Goal: Information Seeking & Learning: Learn about a topic

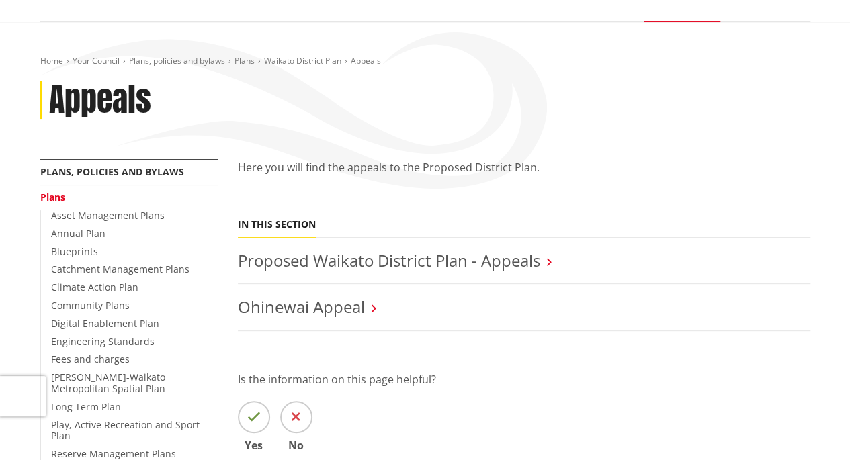
scroll to position [134, 0]
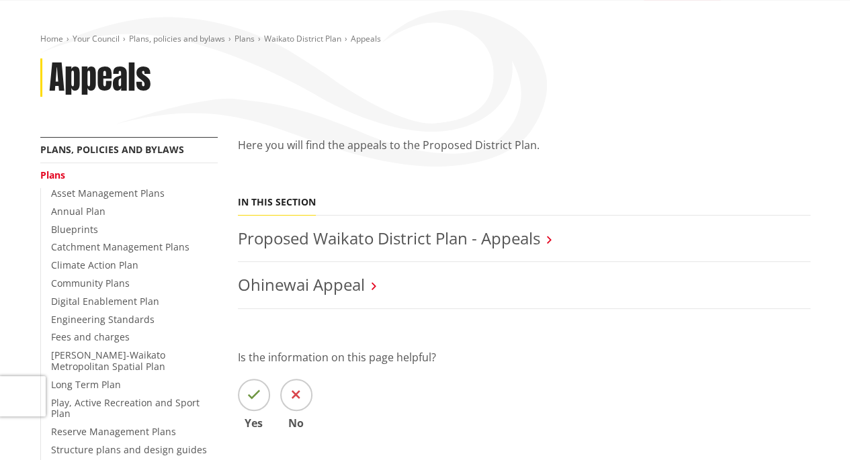
click at [433, 244] on link "Proposed Waikato District Plan - Appeals" at bounding box center [389, 238] width 303 height 22
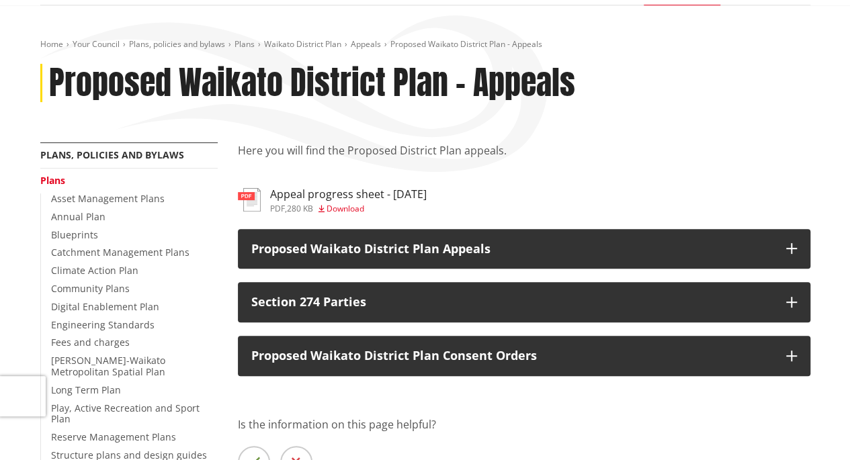
scroll to position [134, 0]
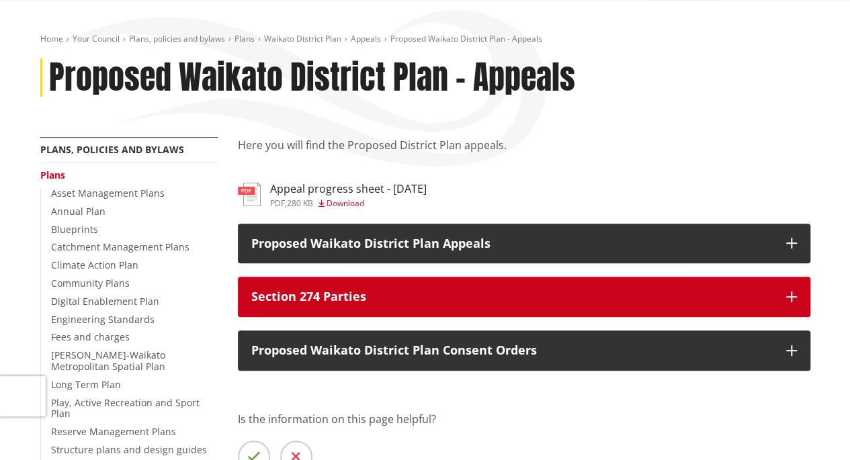
click at [795, 299] on icon "button" at bounding box center [792, 297] width 11 height 11
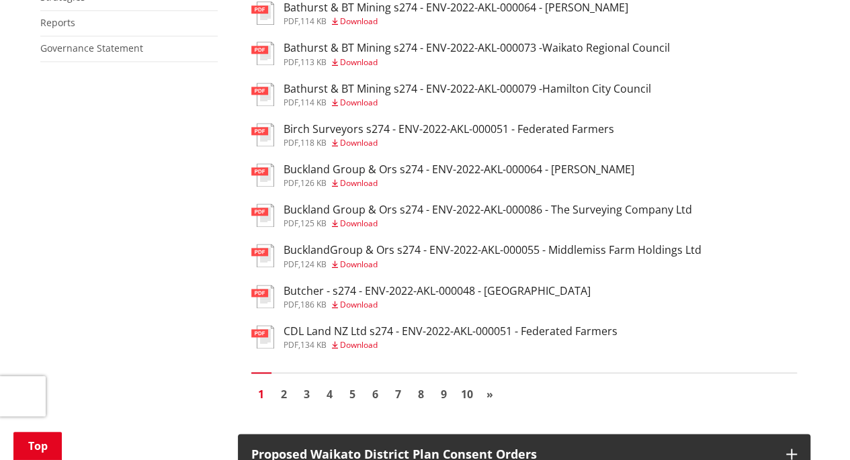
scroll to position [1143, 0]
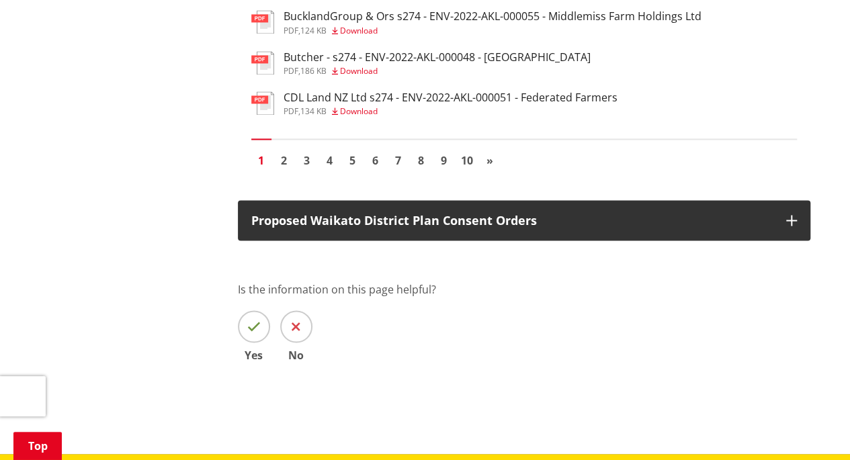
click at [284, 170] on link "2" at bounding box center [284, 160] width 20 height 20
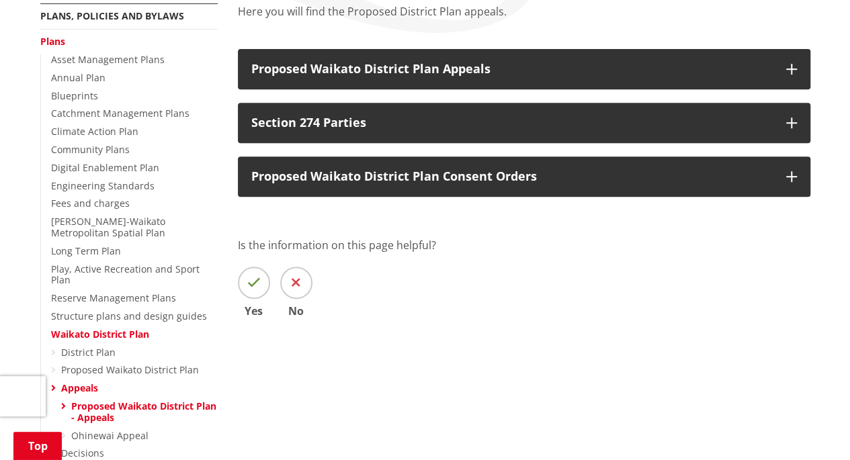
scroll to position [269, 0]
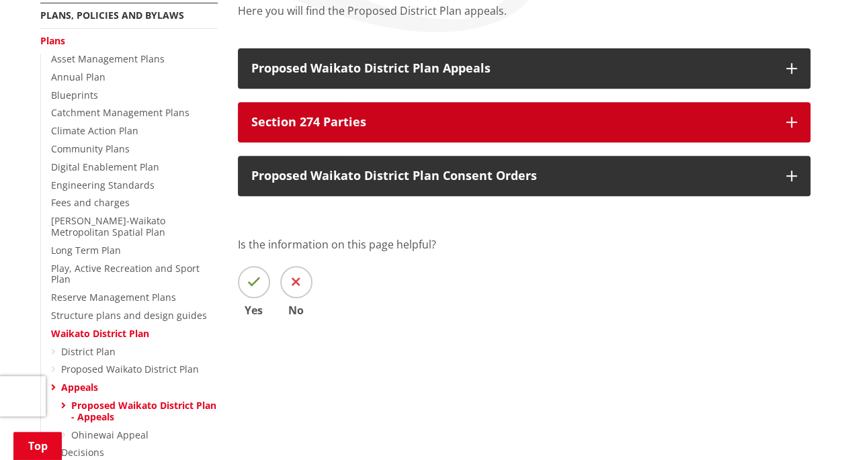
click at [320, 120] on p "Section 274 Parties" at bounding box center [512, 122] width 522 height 13
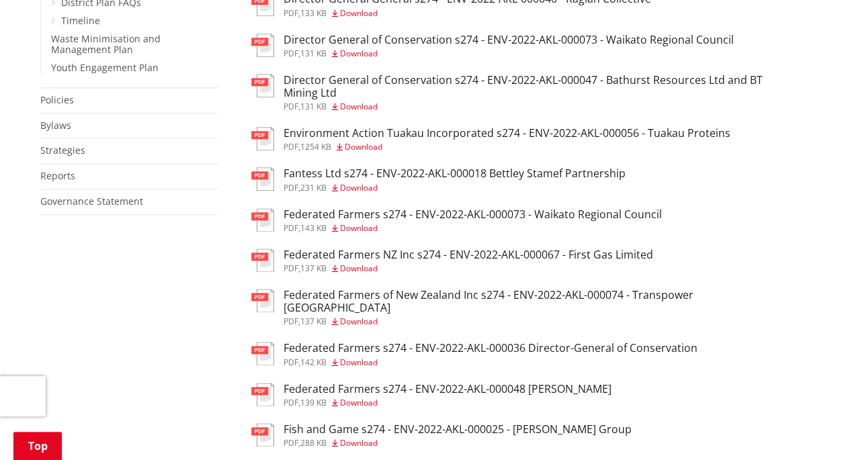
scroll to position [941, 0]
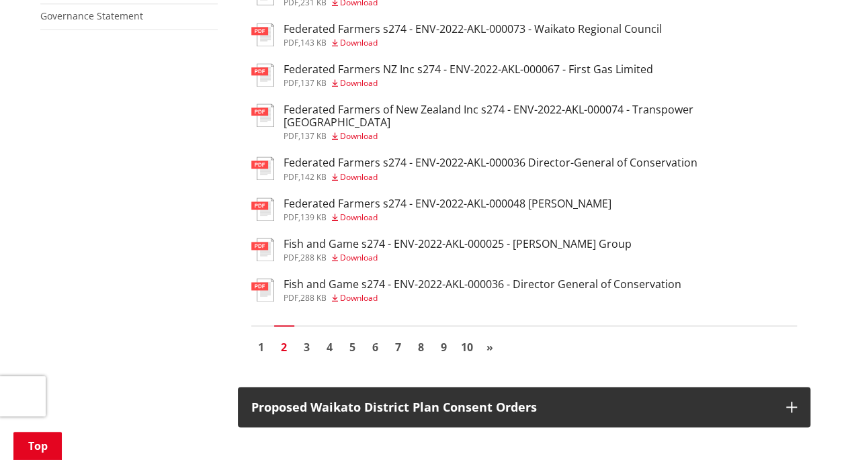
click at [261, 342] on link "1" at bounding box center [261, 347] width 20 height 20
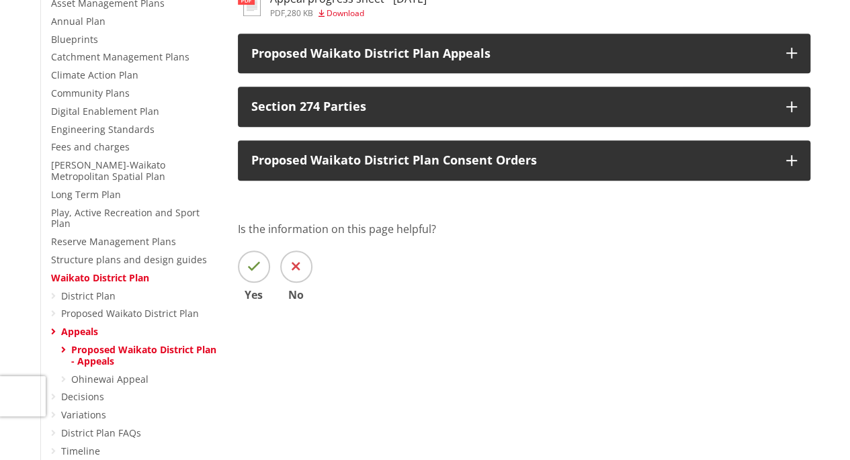
scroll to position [336, 0]
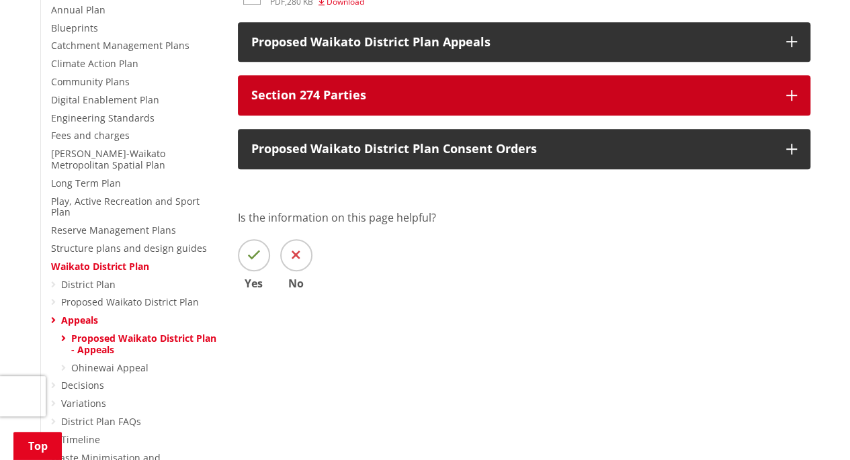
click at [333, 98] on p "Section 274 Parties" at bounding box center [512, 95] width 522 height 13
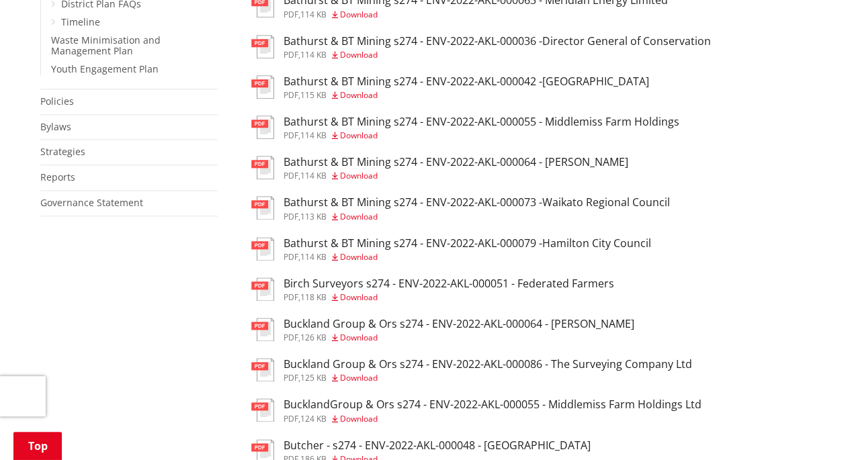
scroll to position [1008, 0]
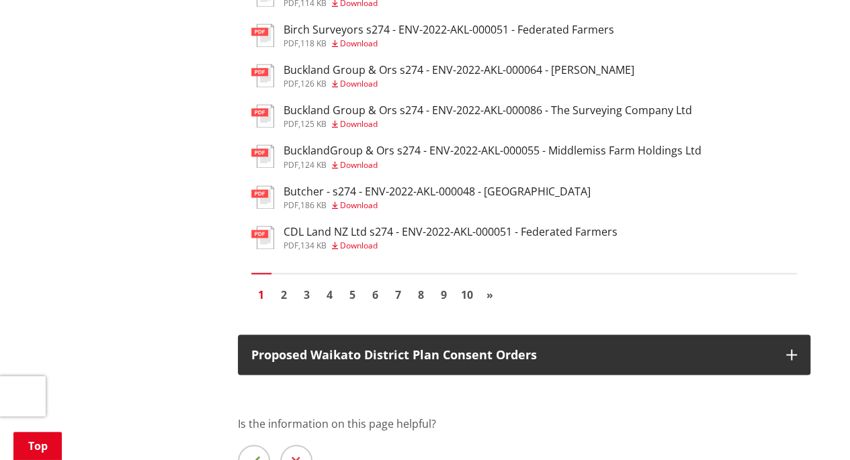
click at [330, 305] on link "4" at bounding box center [330, 294] width 20 height 20
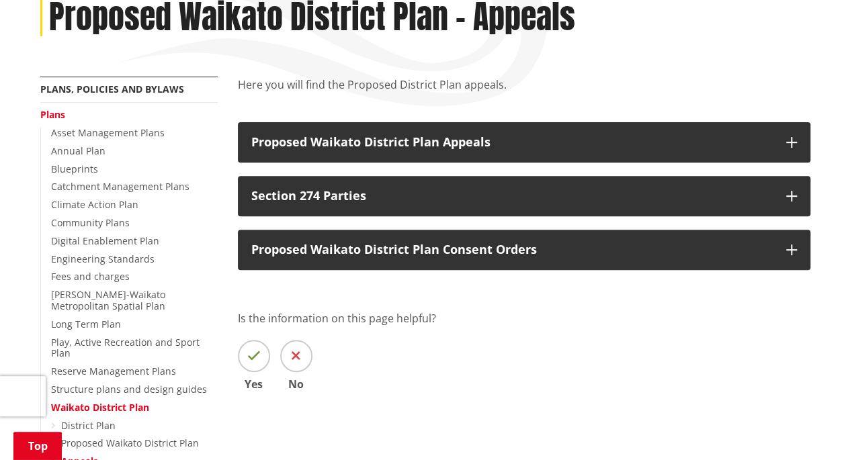
scroll to position [202, 0]
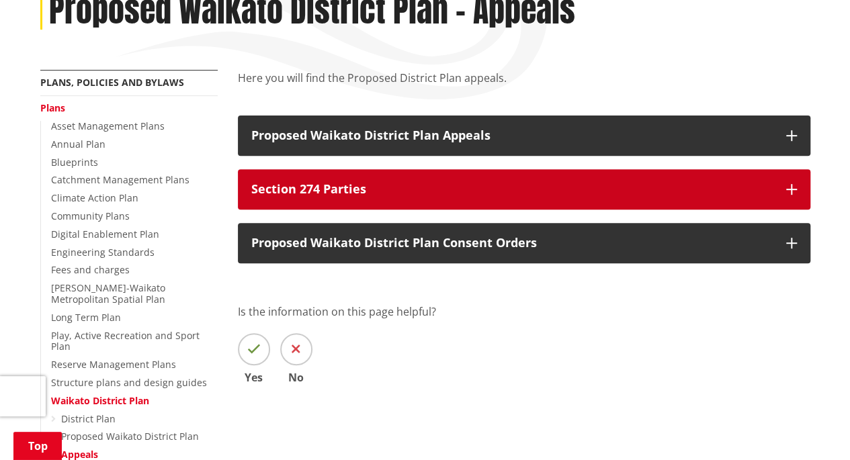
click at [355, 178] on button "Section 274 Parties" at bounding box center [524, 189] width 573 height 40
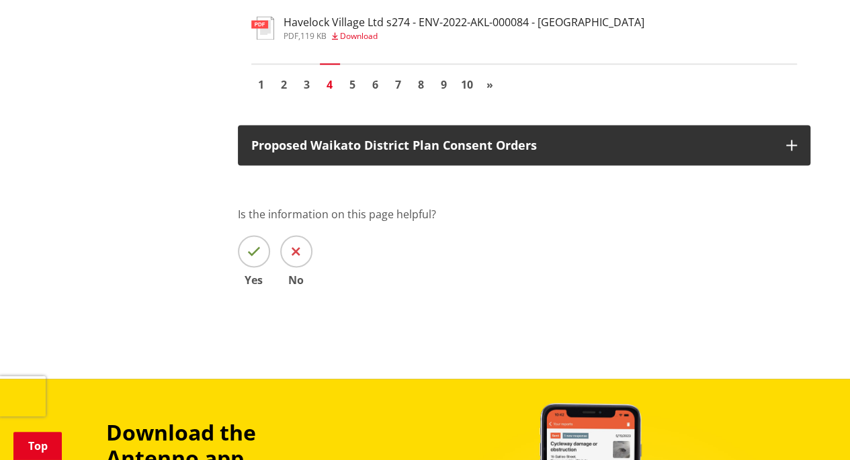
scroll to position [1210, 0]
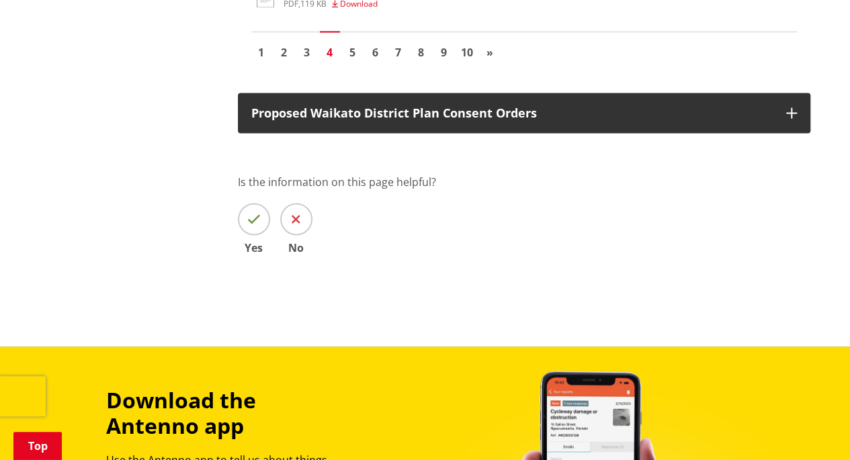
click at [447, 63] on link "9" at bounding box center [444, 52] width 20 height 20
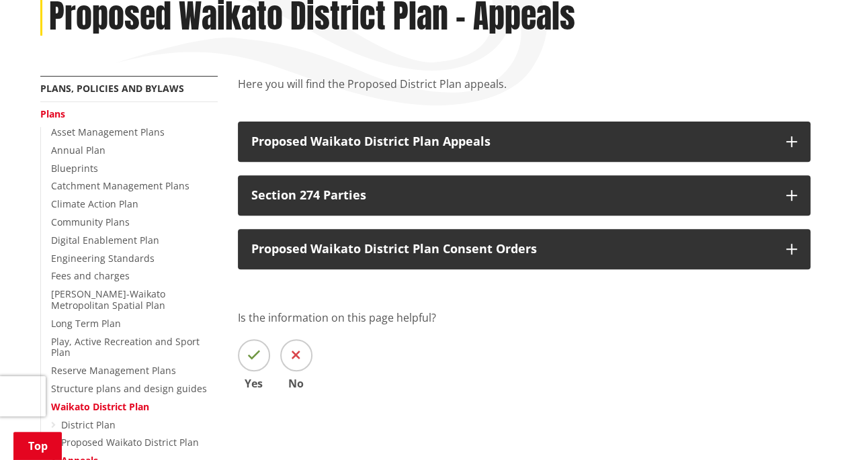
scroll to position [202, 0]
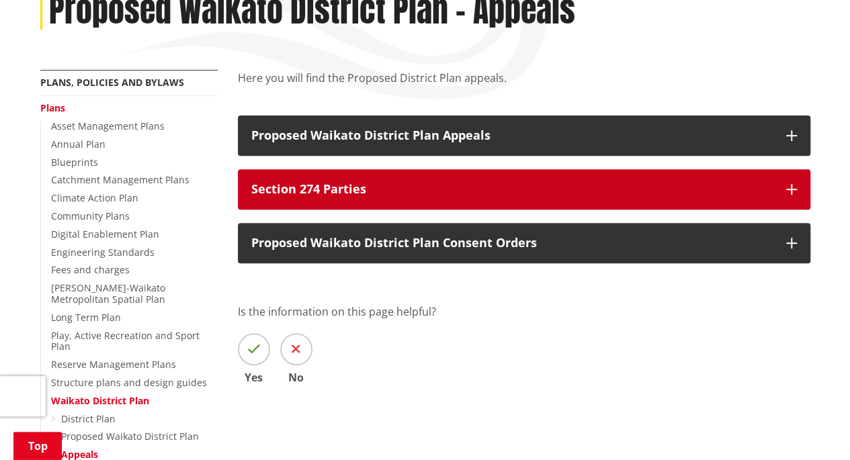
click at [328, 183] on p "Section 274 Parties" at bounding box center [512, 189] width 522 height 13
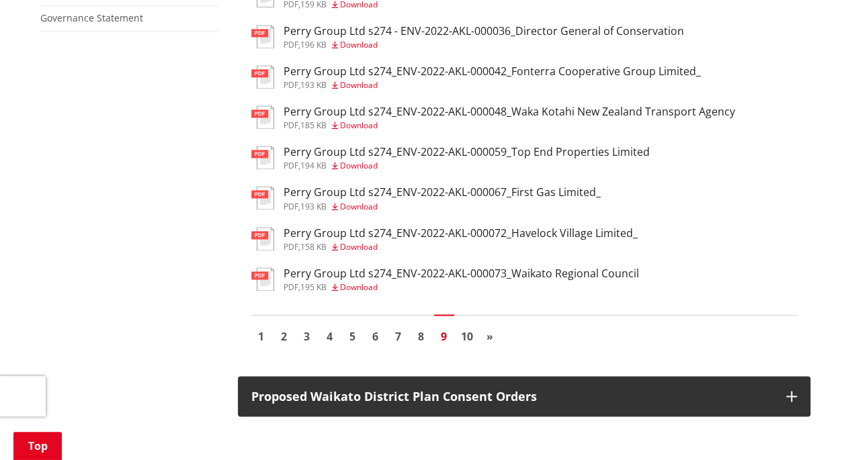
scroll to position [941, 0]
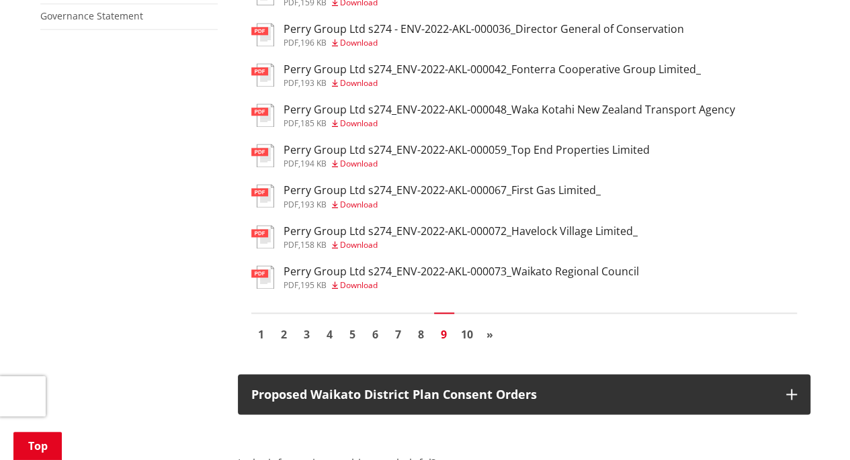
click at [489, 330] on span "»" at bounding box center [490, 334] width 7 height 15
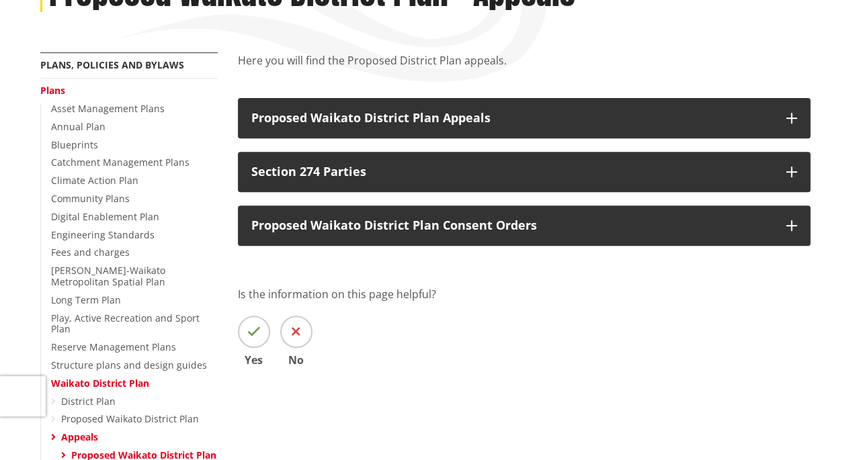
scroll to position [269, 0]
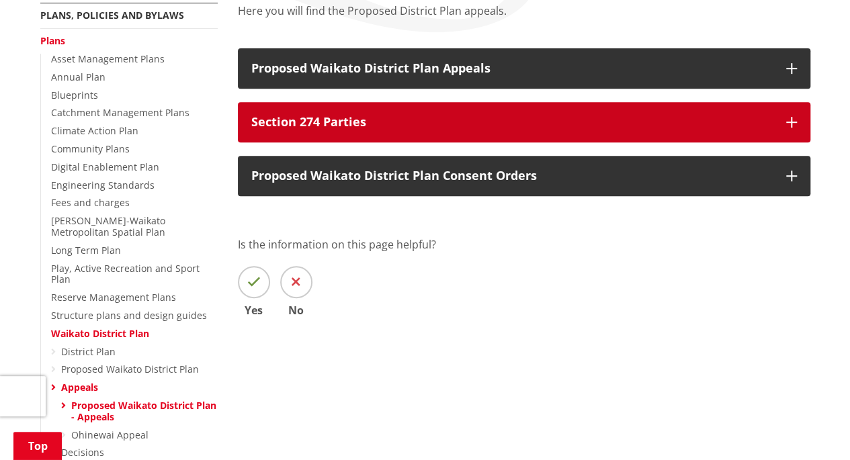
click at [307, 126] on p "Section 274 Parties" at bounding box center [512, 122] width 522 height 13
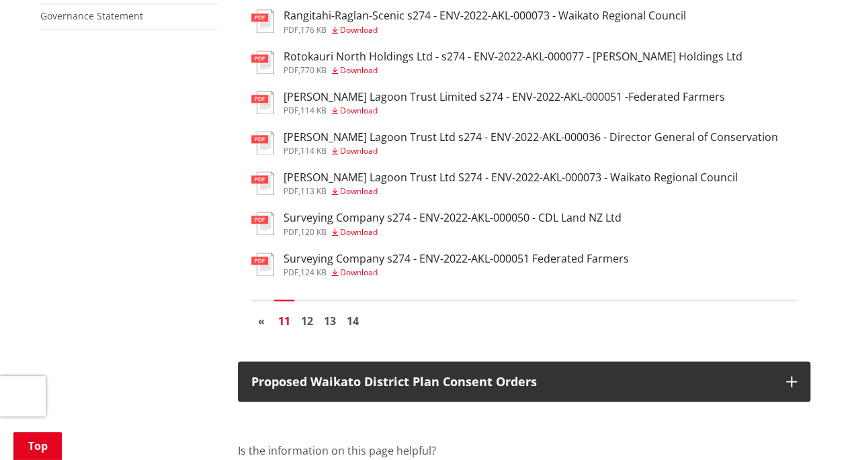
scroll to position [1008, 0]
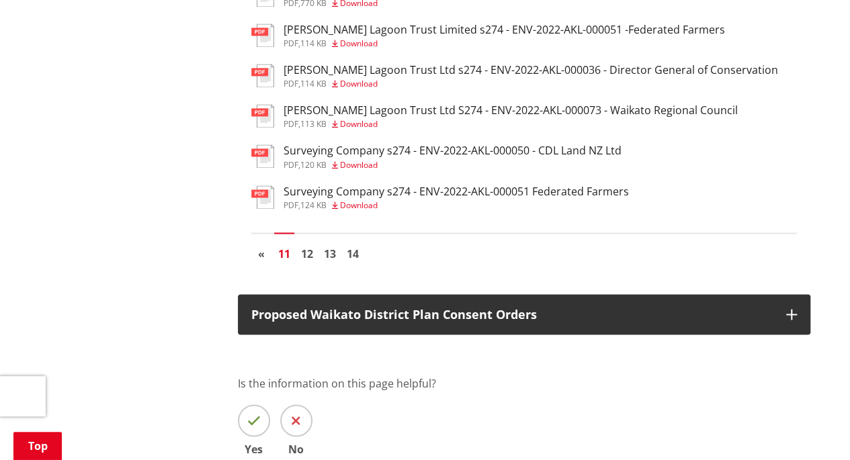
click at [307, 264] on link "12" at bounding box center [307, 254] width 20 height 20
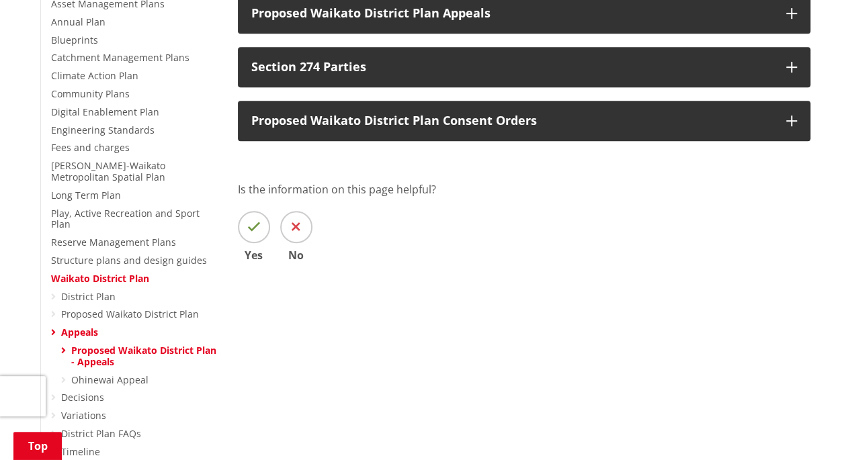
scroll to position [336, 0]
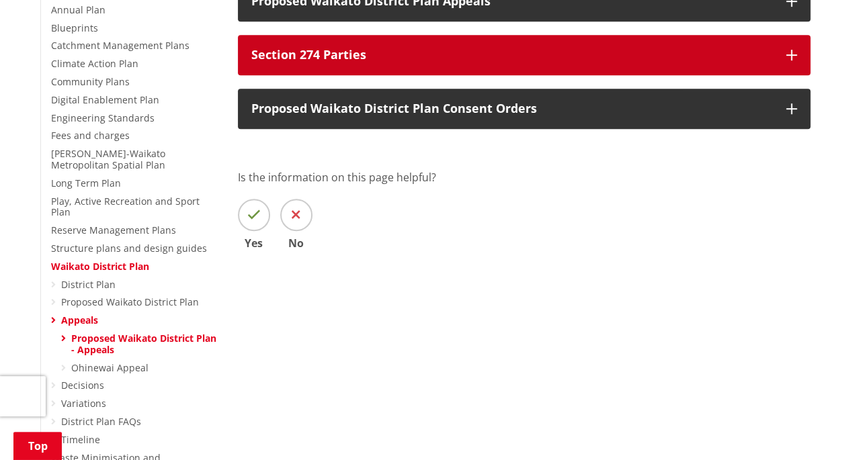
click at [314, 59] on p "Section 274 Parties" at bounding box center [512, 54] width 522 height 13
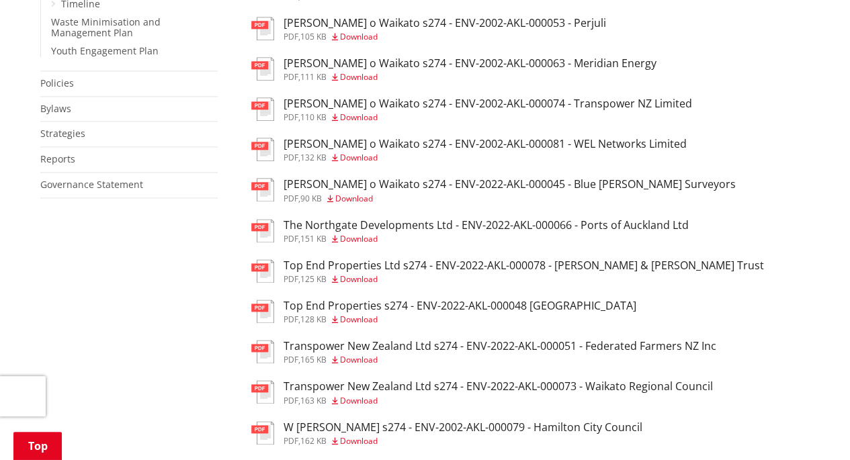
scroll to position [1008, 0]
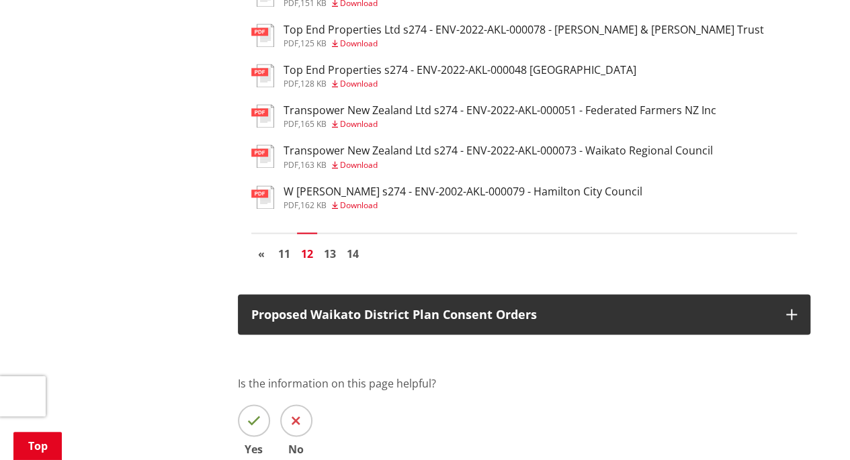
click at [286, 264] on link "11" at bounding box center [284, 254] width 20 height 20
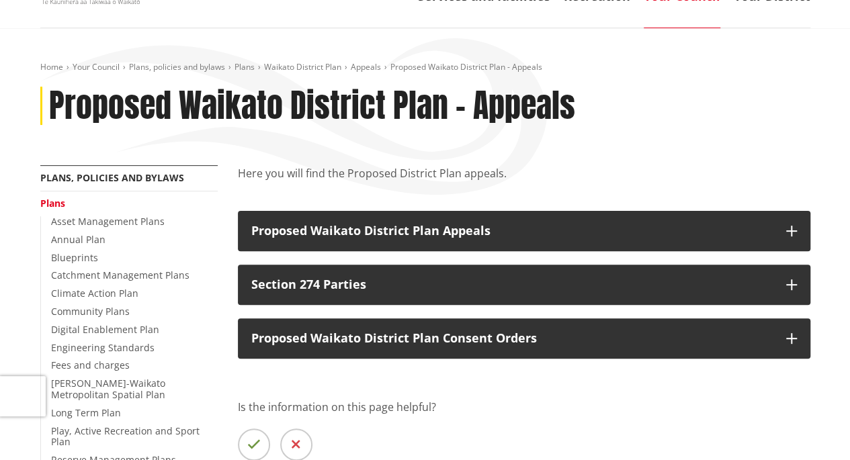
scroll to position [269, 0]
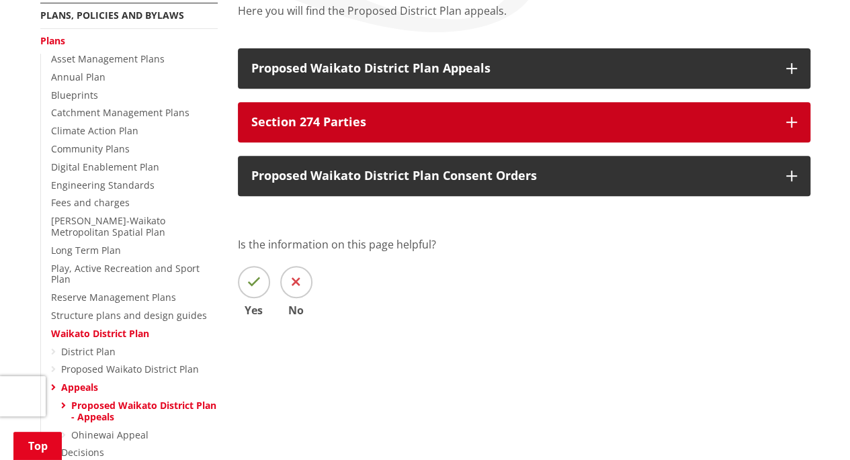
click at [290, 124] on p "Section 274 Parties" at bounding box center [512, 122] width 522 height 13
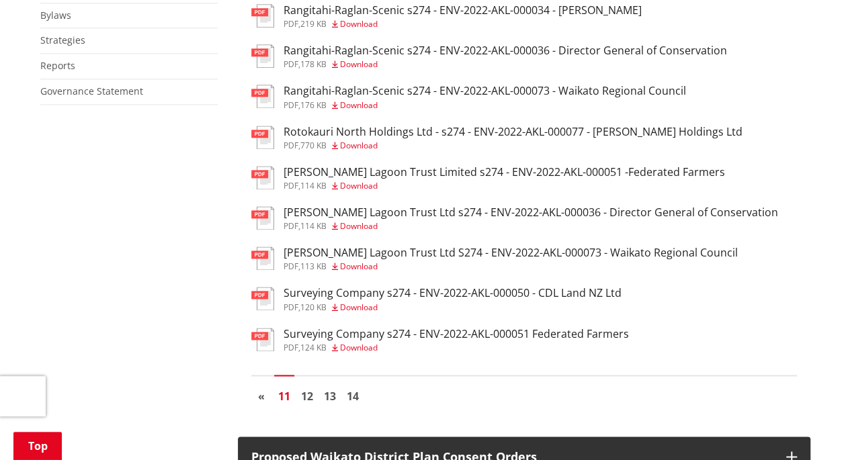
scroll to position [941, 0]
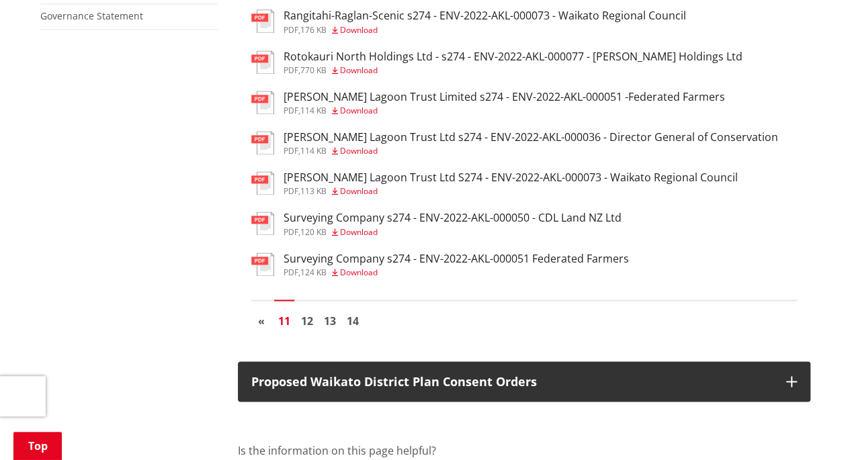
click at [306, 331] on link "12" at bounding box center [307, 321] width 20 height 20
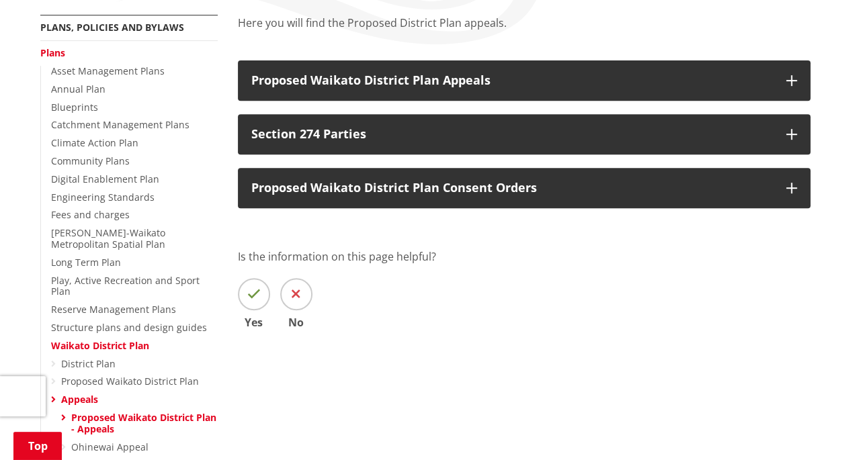
scroll to position [269, 0]
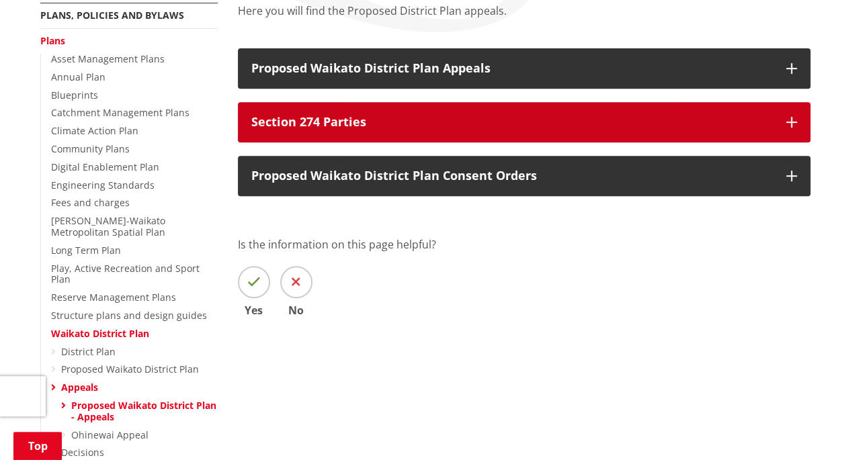
click at [317, 108] on button "Section 274 Parties" at bounding box center [524, 122] width 573 height 40
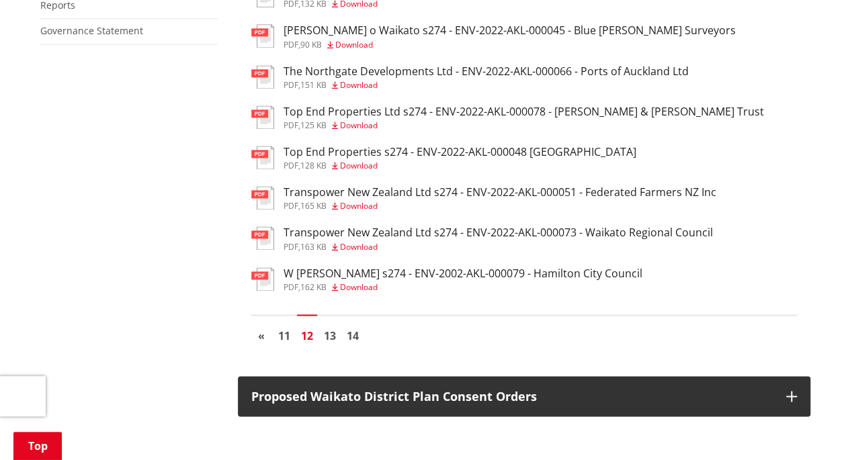
scroll to position [941, 0]
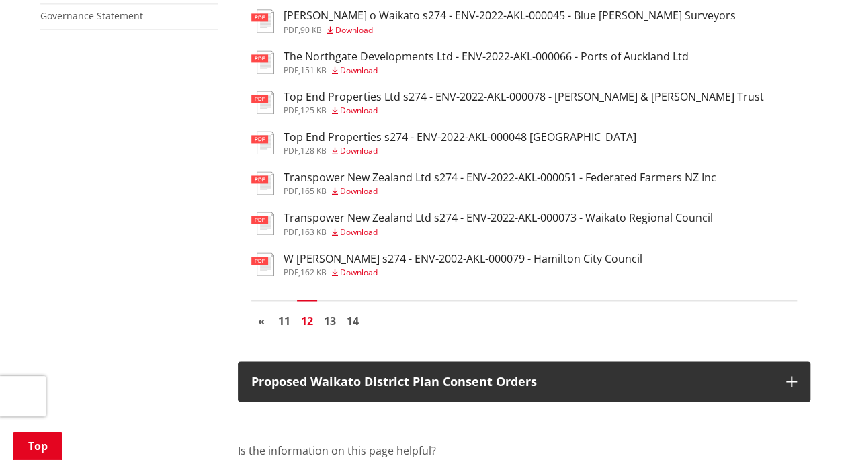
click at [335, 330] on link "13" at bounding box center [330, 321] width 20 height 20
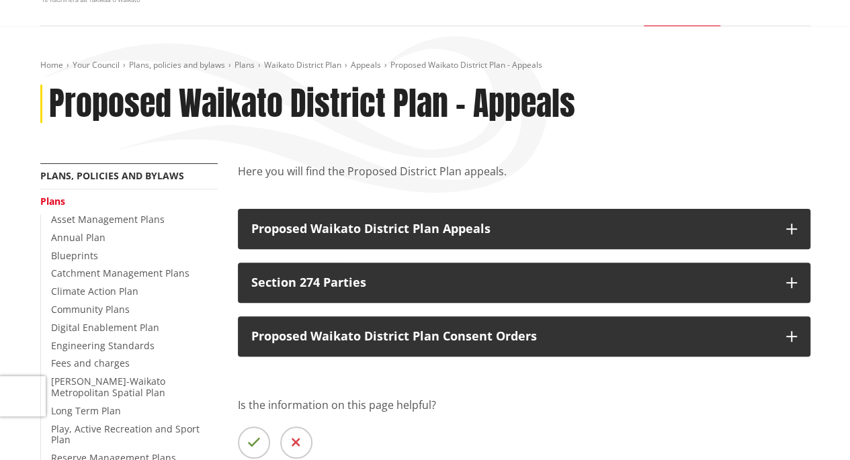
scroll to position [202, 0]
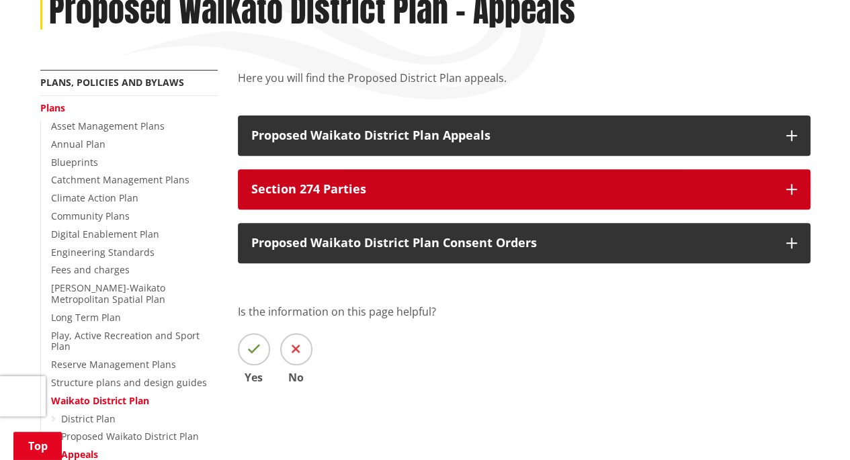
click at [364, 186] on p "Section 274 Parties" at bounding box center [512, 189] width 522 height 13
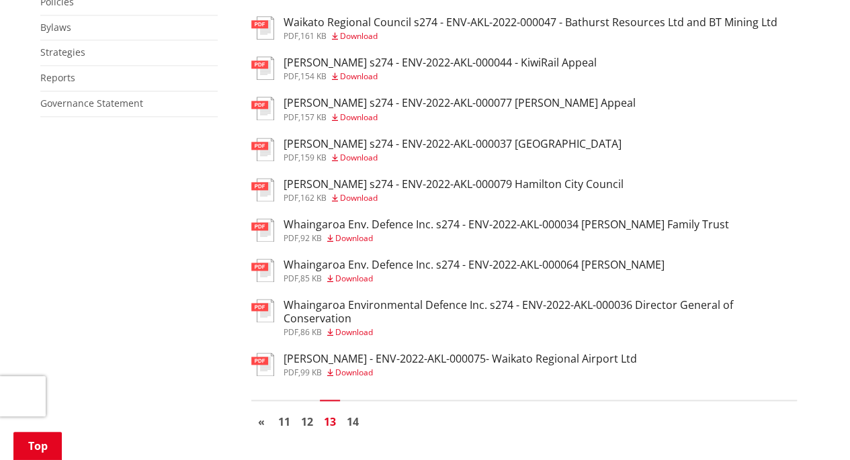
scroll to position [1008, 0]
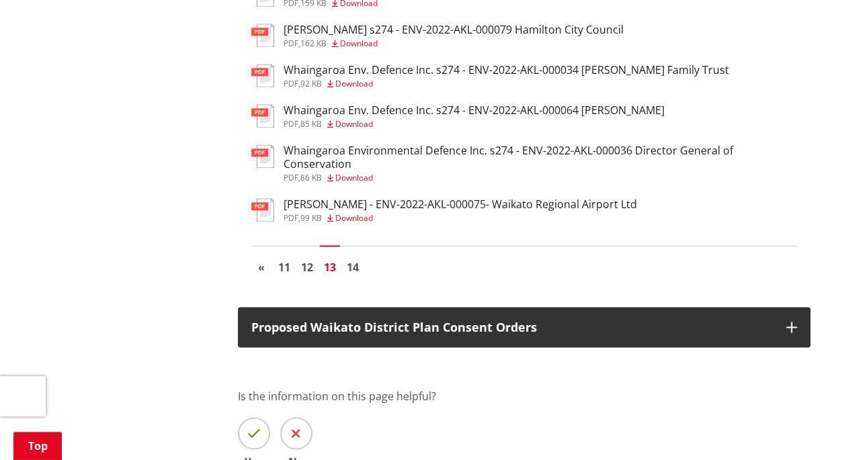
click at [261, 274] on span "«" at bounding box center [261, 266] width 7 height 15
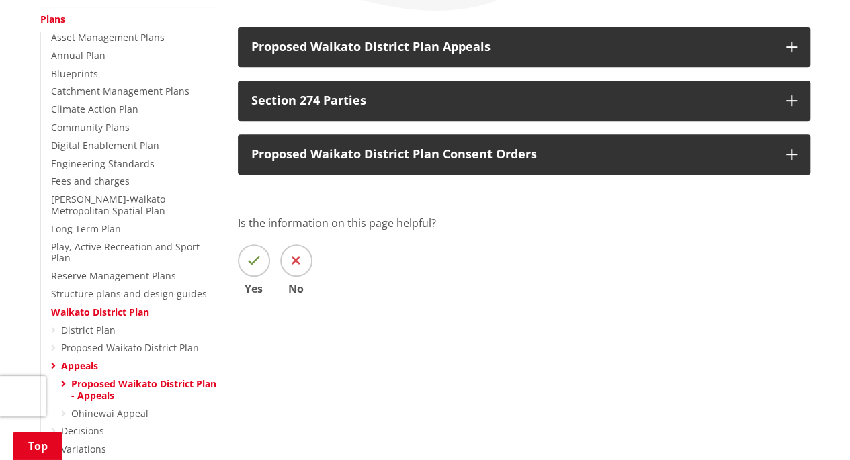
scroll to position [336, 0]
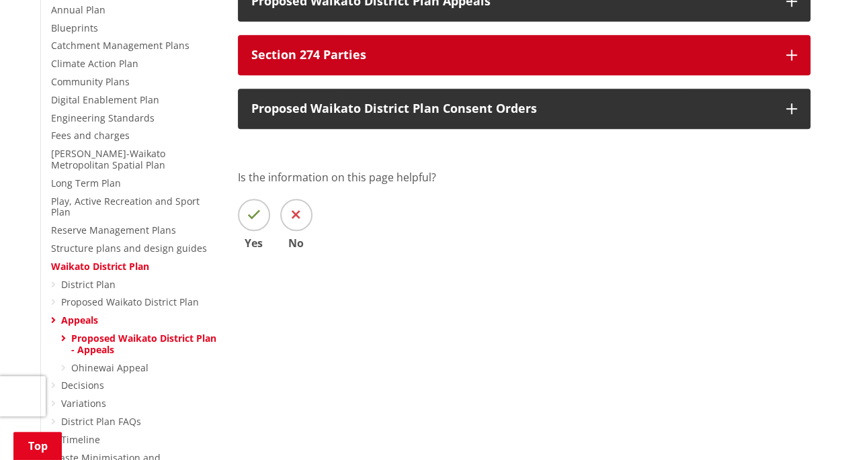
click at [287, 66] on button "Section 274 Parties" at bounding box center [524, 55] width 573 height 40
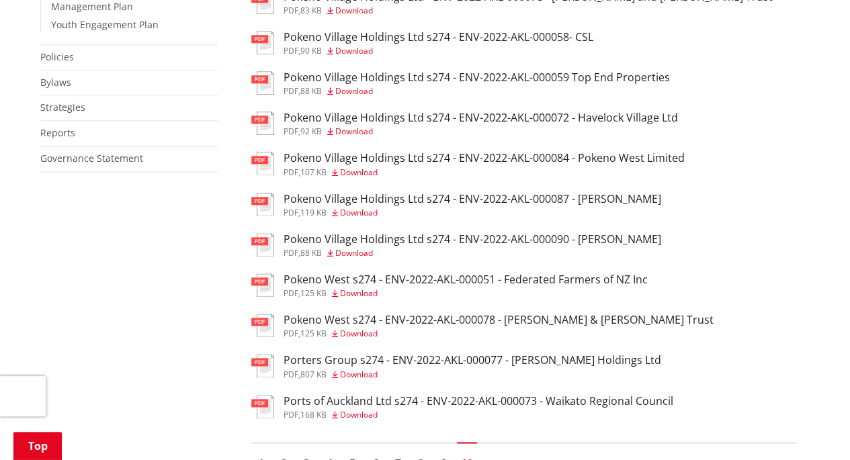
scroll to position [941, 0]
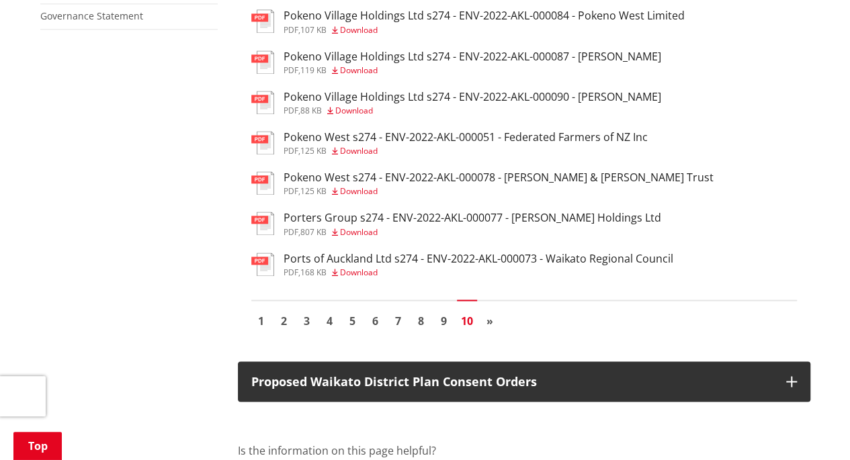
click at [260, 331] on link "1" at bounding box center [261, 321] width 20 height 20
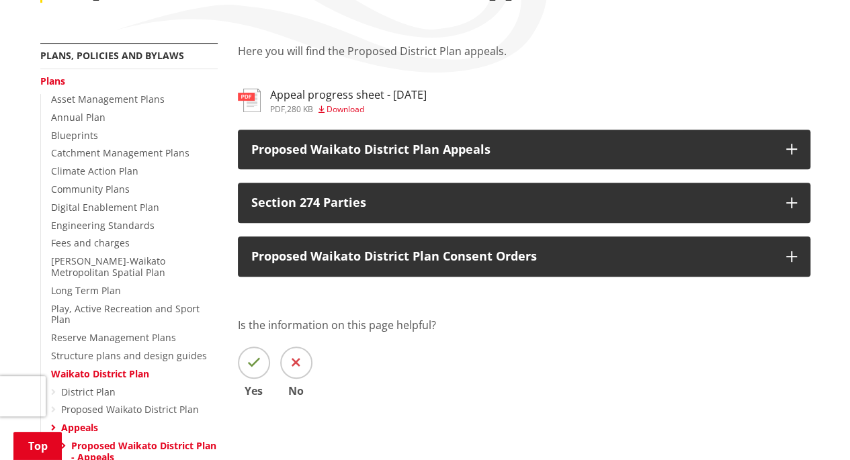
scroll to position [269, 0]
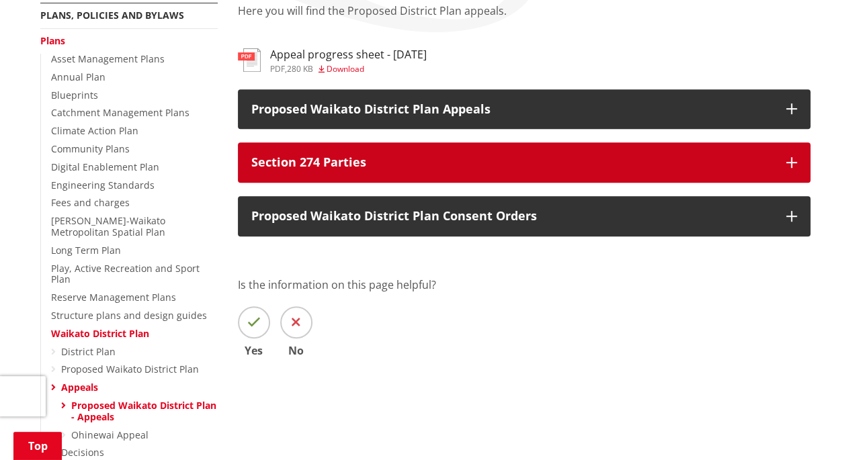
click at [379, 162] on p "Section 274 Parties" at bounding box center [512, 162] width 522 height 13
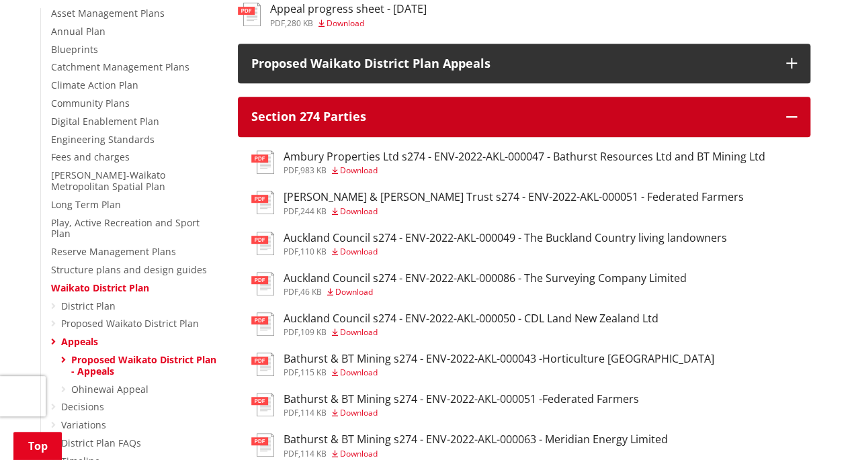
scroll to position [336, 0]
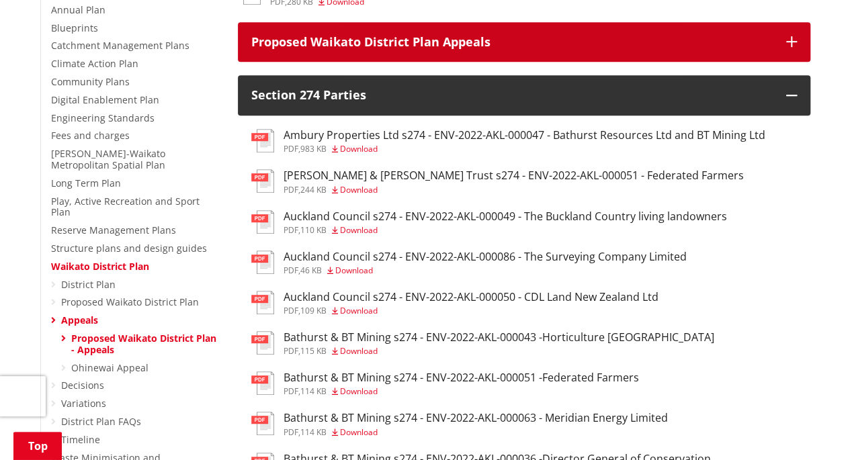
click at [789, 42] on icon "button" at bounding box center [792, 41] width 11 height 11
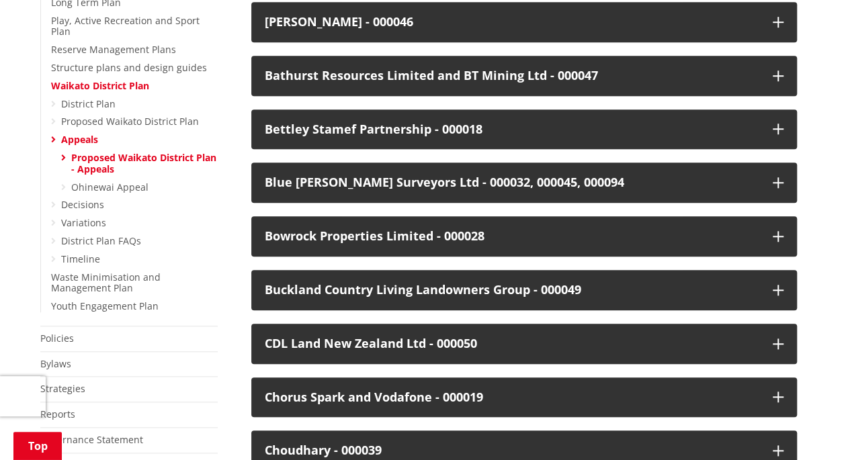
scroll to position [538, 0]
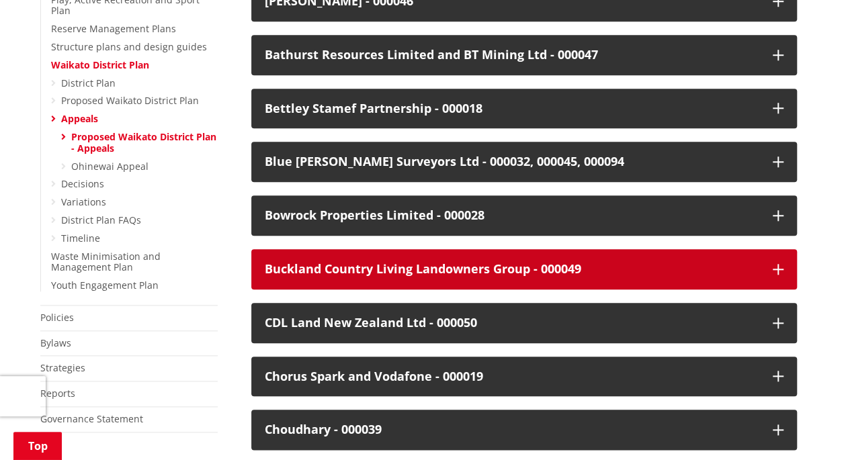
click at [781, 271] on icon "button" at bounding box center [778, 269] width 11 height 11
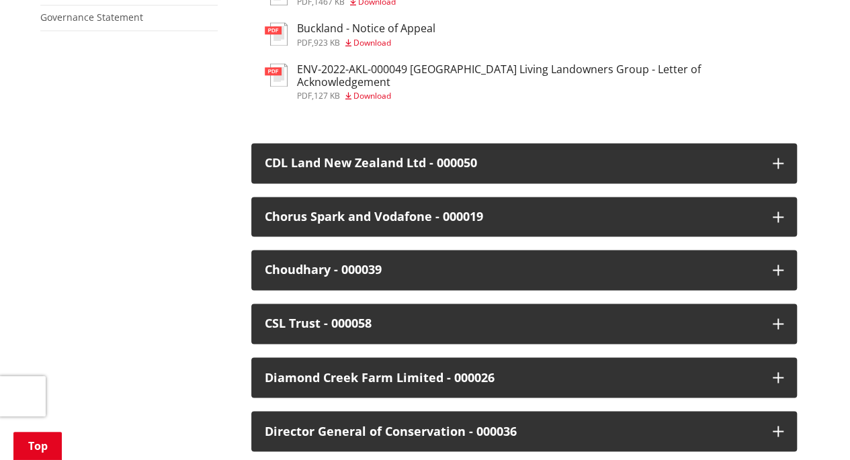
scroll to position [941, 0]
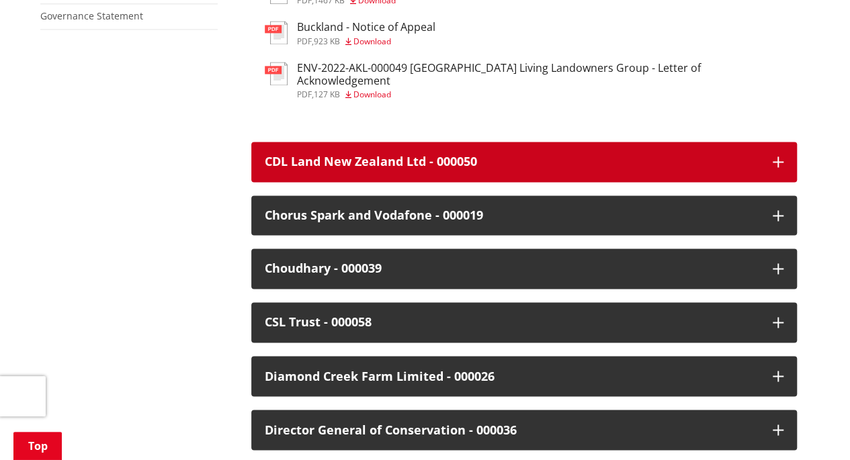
click at [780, 157] on icon "button" at bounding box center [778, 162] width 11 height 11
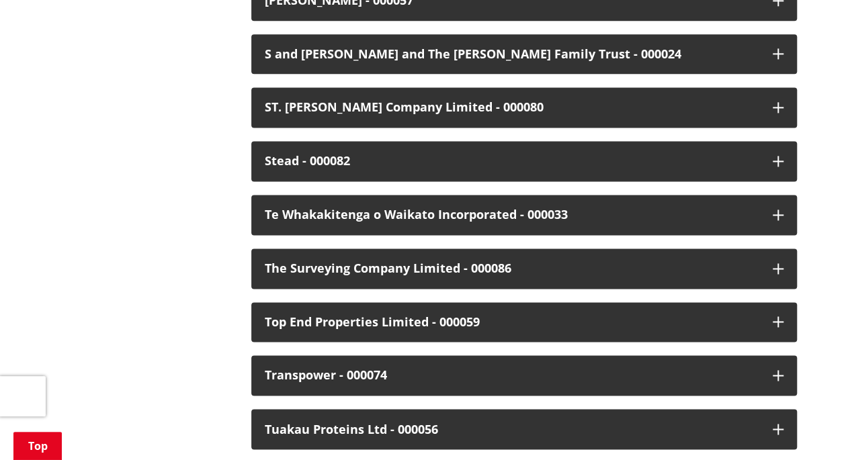
scroll to position [3429, 0]
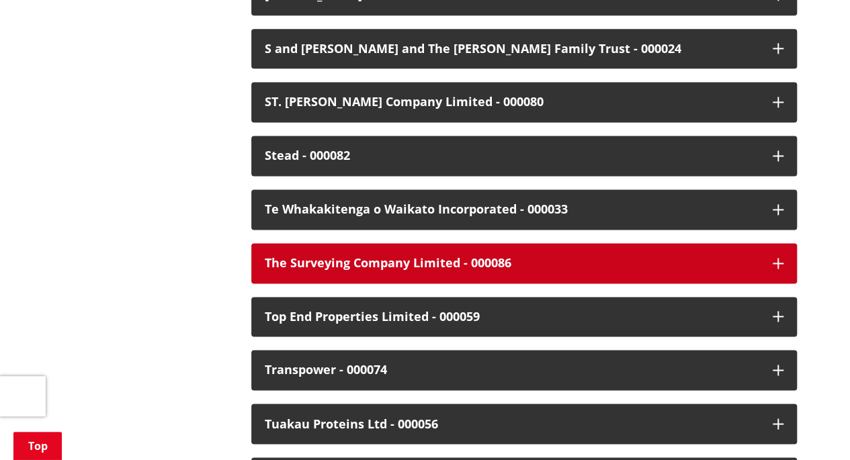
click at [778, 258] on icon "button" at bounding box center [778, 263] width 11 height 11
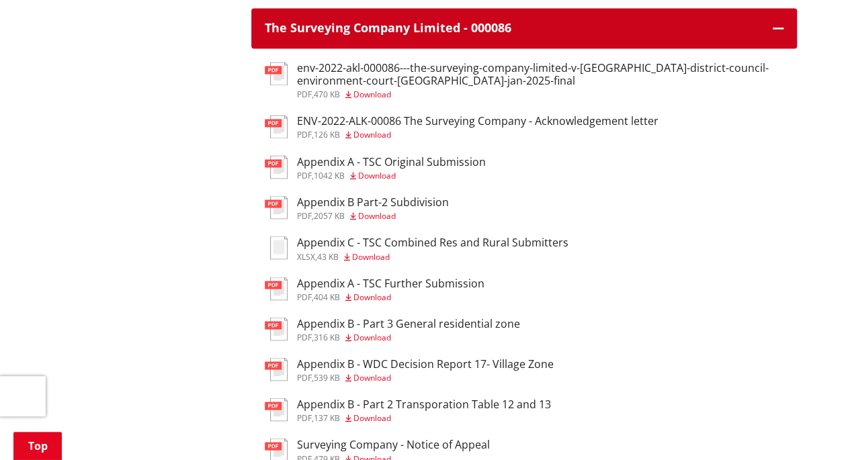
scroll to position [3697, 0]
